Goal: Task Accomplishment & Management: Manage account settings

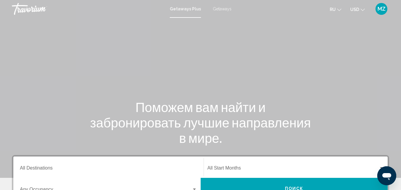
click at [386, 7] on div "MZ" at bounding box center [382, 9] width 12 height 12
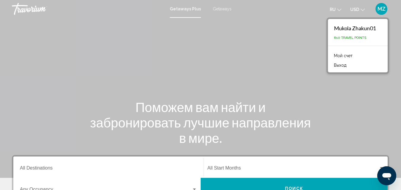
click at [345, 57] on link "Мой счет" at bounding box center [343, 56] width 25 height 8
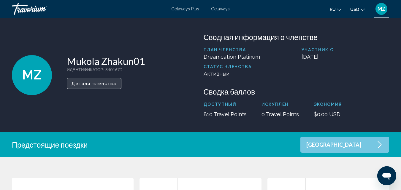
click at [110, 81] on span "Детали членства" at bounding box center [94, 83] width 45 height 5
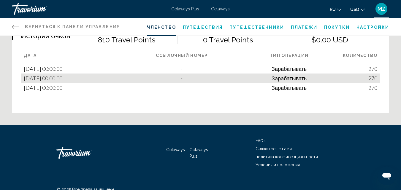
scroll to position [394, 0]
